Goal: Task Accomplishment & Management: Use online tool/utility

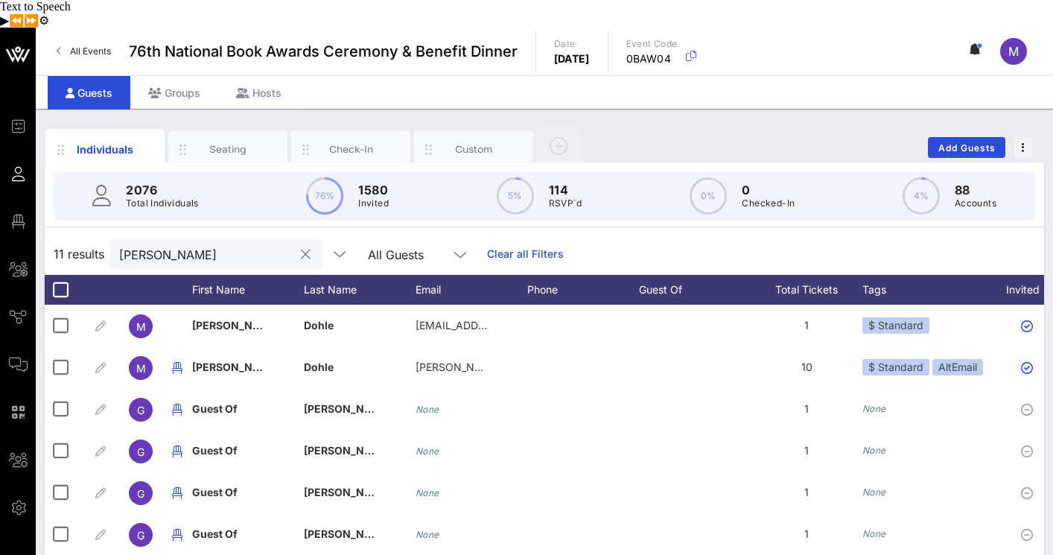
click at [203, 244] on input "Markus" at bounding box center [206, 253] width 174 height 19
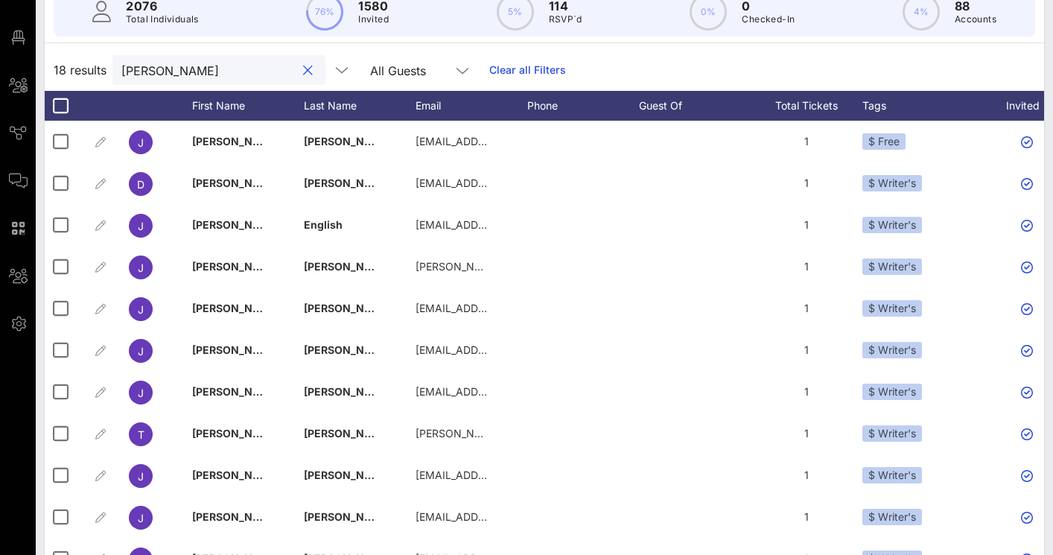
type input "[PERSON_NAME]"
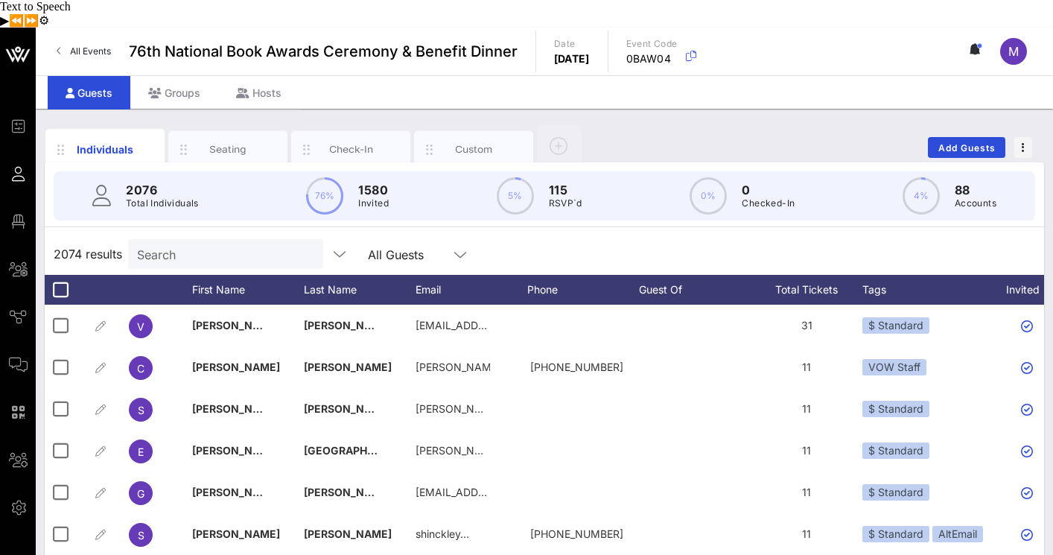
click at [213, 244] on input "Search" at bounding box center [224, 253] width 174 height 19
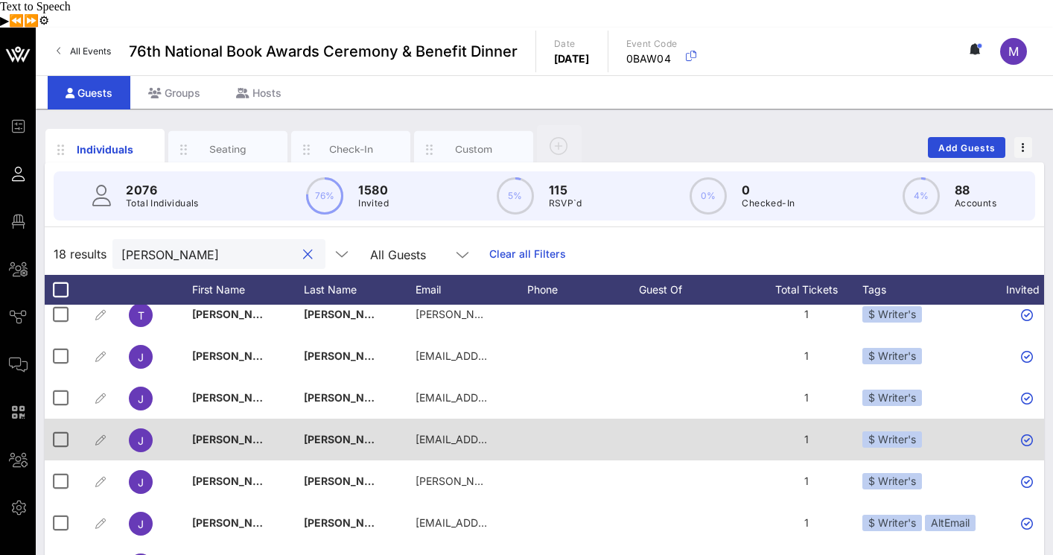
scroll to position [304, 0]
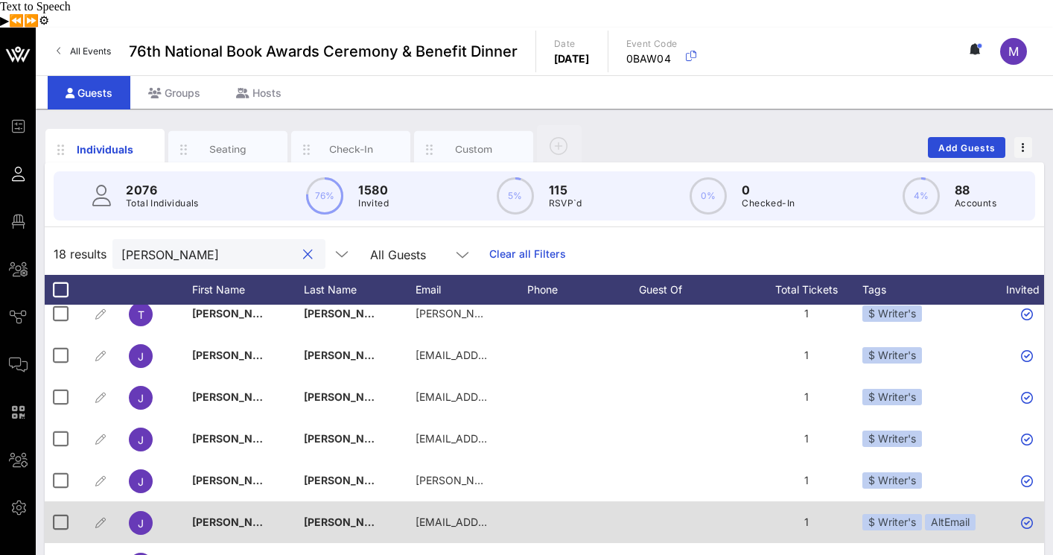
type input "[PERSON_NAME]"
click at [807, 501] on div "1" at bounding box center [807, 522] width 112 height 42
